Goal: Task Accomplishment & Management: Complete application form

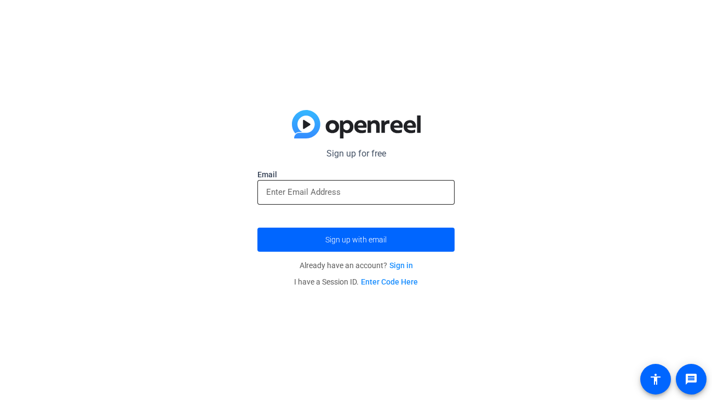
click at [360, 181] on div at bounding box center [356, 192] width 180 height 25
click at [351, 187] on input "email" at bounding box center [356, 192] width 180 height 13
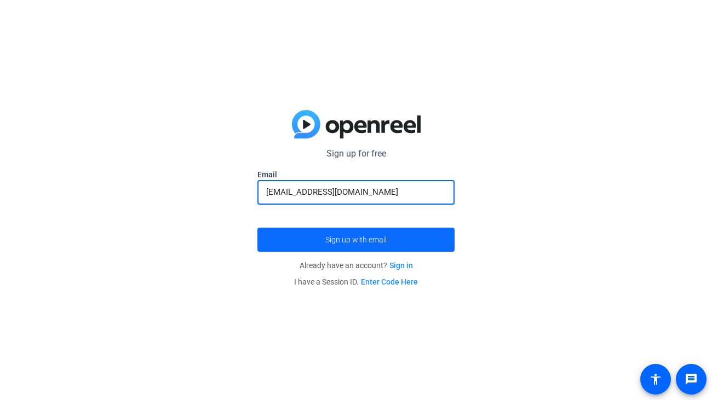
type input "[EMAIL_ADDRESS][DOMAIN_NAME]"
click at [346, 240] on span "Sign up with email" at bounding box center [355, 240] width 61 height 0
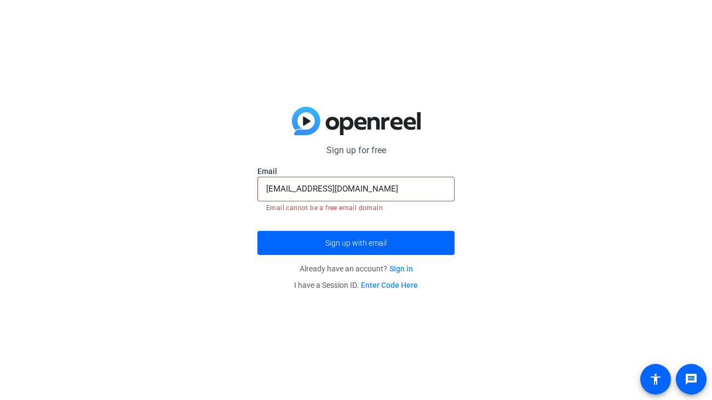
click at [373, 194] on input "[EMAIL_ADDRESS][DOMAIN_NAME]" at bounding box center [356, 188] width 180 height 13
click at [384, 190] on input "[EMAIL_ADDRESS][DOMAIN_NAME]" at bounding box center [356, 188] width 180 height 13
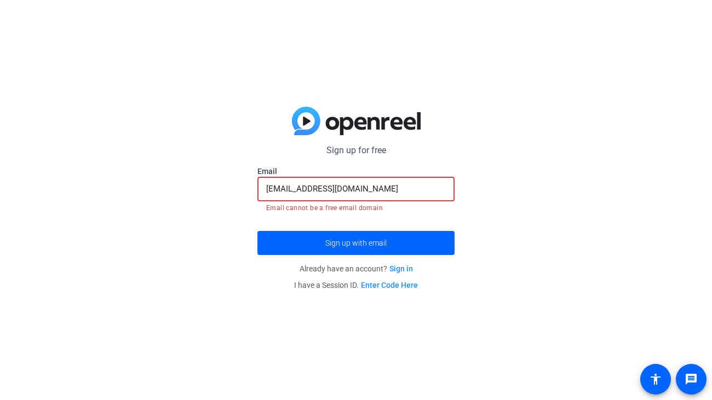
click at [384, 190] on input "[EMAIL_ADDRESS][DOMAIN_NAME]" at bounding box center [356, 188] width 180 height 13
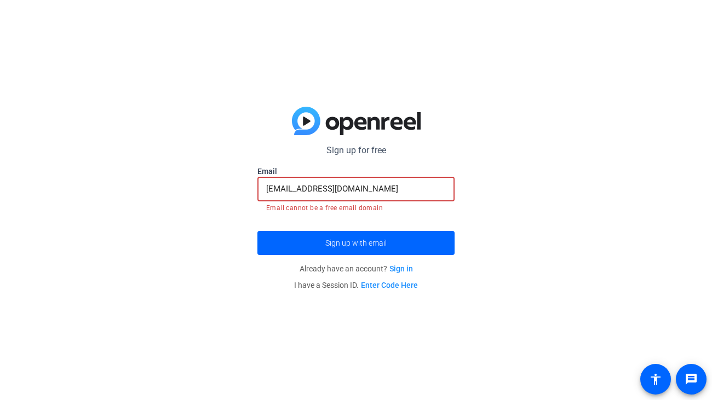
click at [384, 190] on input "[EMAIL_ADDRESS][DOMAIN_NAME]" at bounding box center [356, 188] width 180 height 13
